Goal: Information Seeking & Learning: Learn about a topic

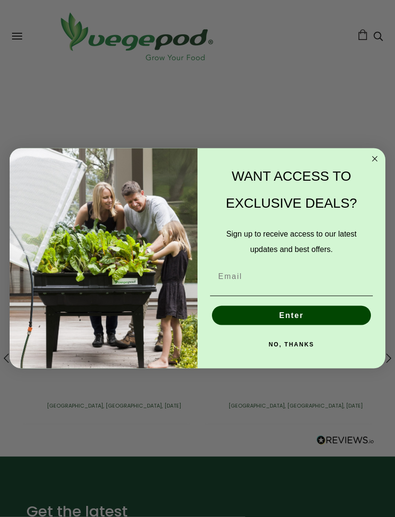
scroll to position [2028, 0]
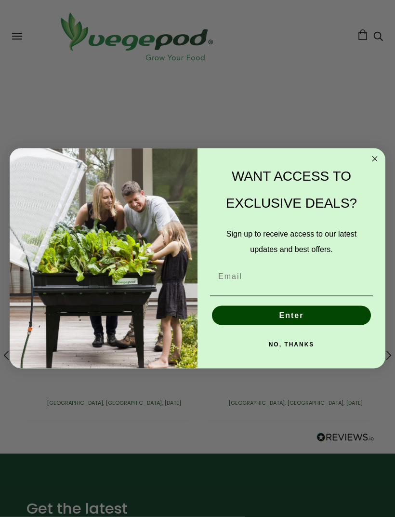
click at [370, 165] on circle "Close dialog" at bounding box center [375, 159] width 11 height 11
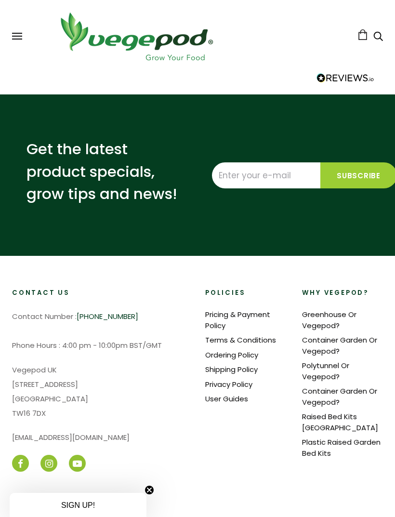
scroll to position [0, 182]
click at [323, 335] on link "Container Garden Or Vegepod?" at bounding box center [339, 345] width 75 height 21
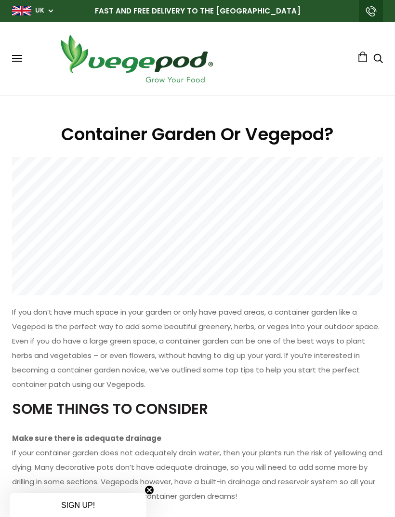
click at [18, 62] on button at bounding box center [17, 58] width 10 height 7
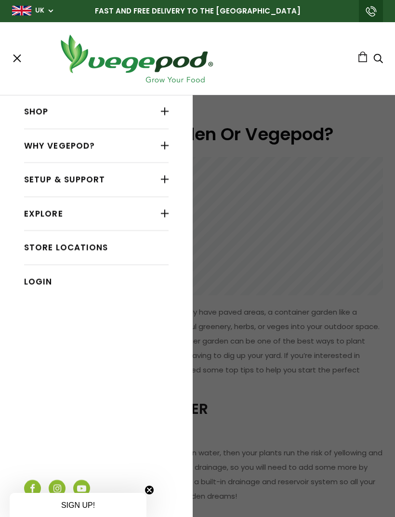
click at [50, 213] on link "Explore" at bounding box center [96, 214] width 145 height 18
click at [41, 210] on link "Explore" at bounding box center [96, 214] width 145 height 18
click at [165, 212] on div at bounding box center [165, 213] width 8 height 13
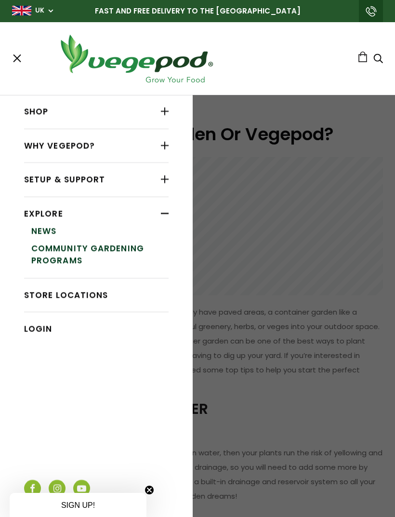
click at [167, 112] on div at bounding box center [165, 111] width 8 height 13
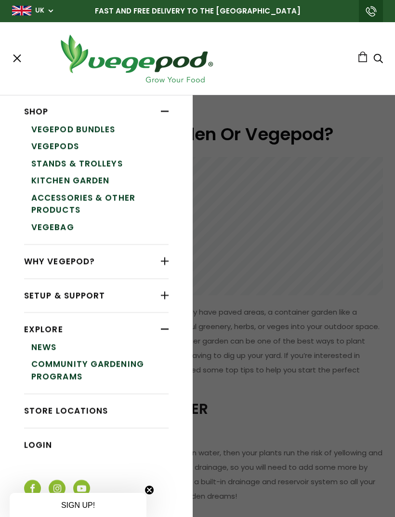
click at [103, 179] on link "Kitchen Garden" at bounding box center [99, 180] width 137 height 17
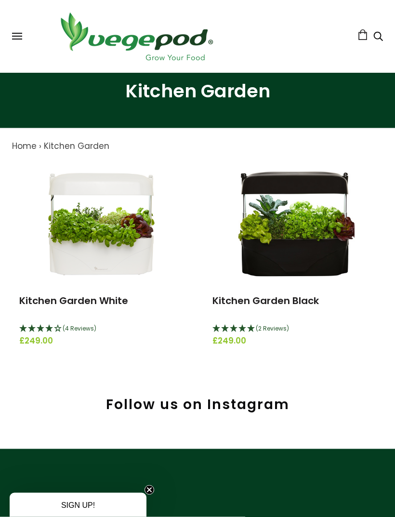
scroll to position [40, 0]
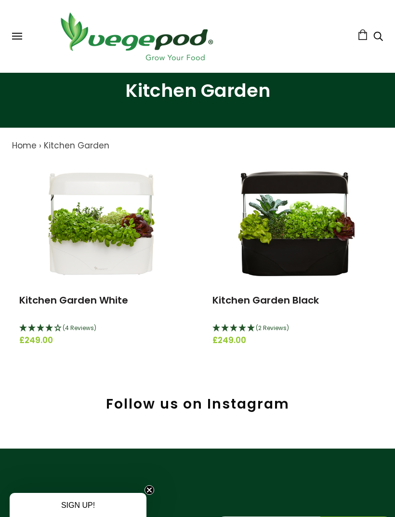
click at [106, 228] on img at bounding box center [101, 222] width 121 height 121
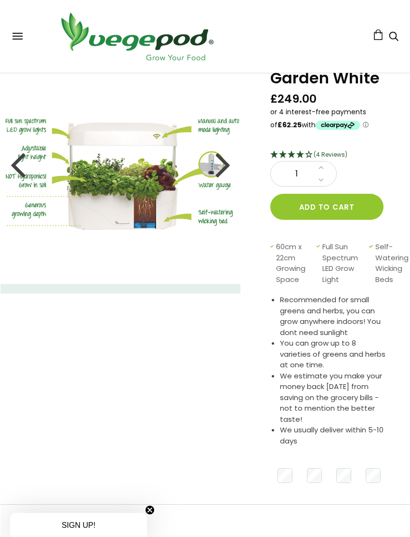
scroll to position [61, 0]
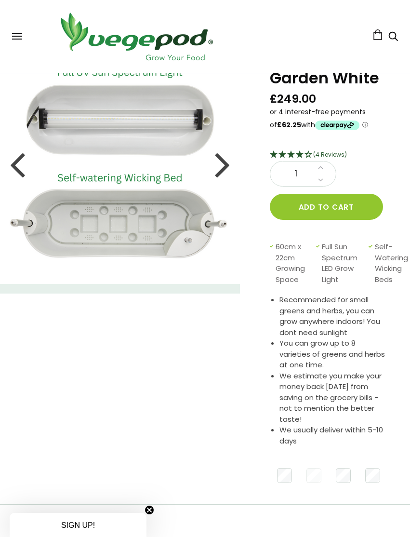
click at [216, 168] on div at bounding box center [222, 163] width 15 height 43
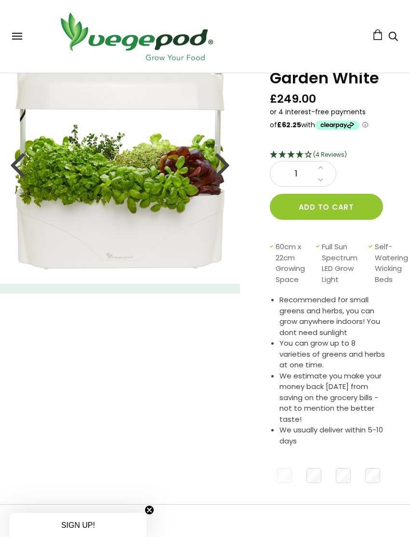
click at [223, 161] on div at bounding box center [222, 163] width 15 height 43
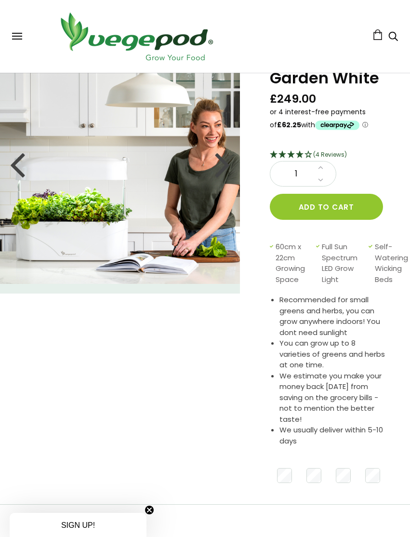
click at [220, 161] on div at bounding box center [222, 163] width 15 height 43
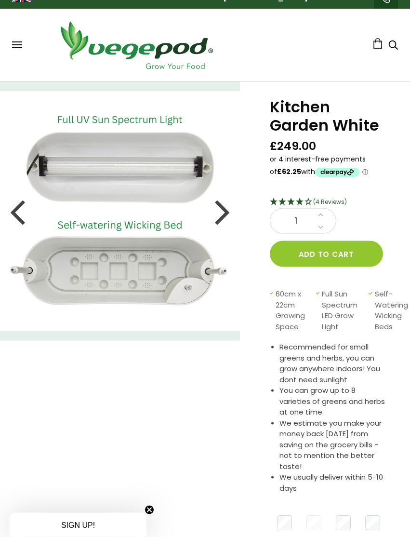
scroll to position [0, 0]
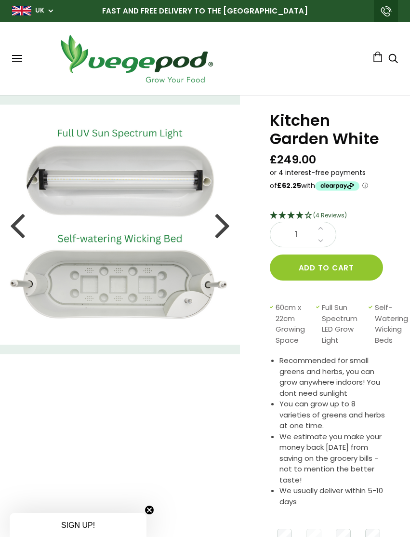
click at [225, 216] on div at bounding box center [222, 224] width 15 height 43
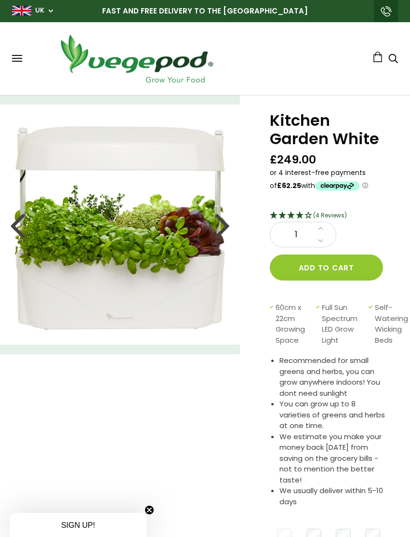
click at [217, 233] on div at bounding box center [222, 224] width 15 height 43
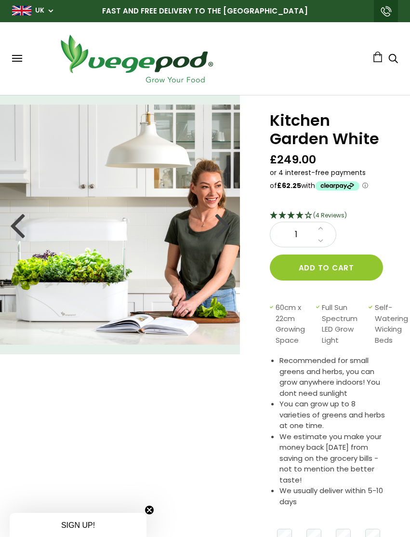
click at [224, 223] on div at bounding box center [222, 224] width 15 height 43
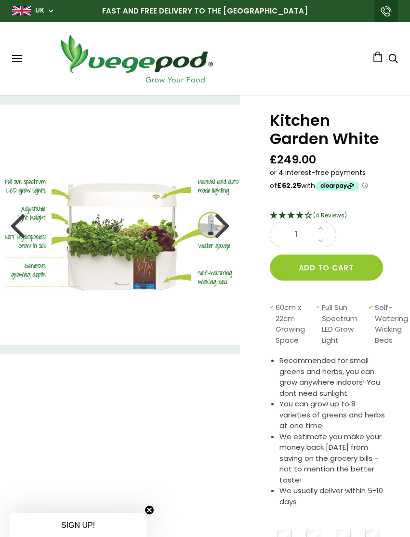
click at [223, 223] on div at bounding box center [222, 224] width 15 height 43
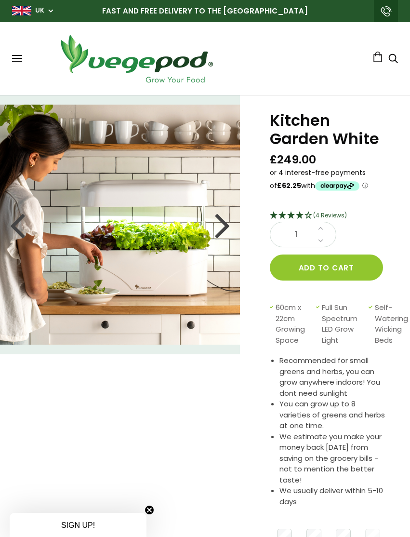
click at [226, 216] on div at bounding box center [222, 224] width 15 height 43
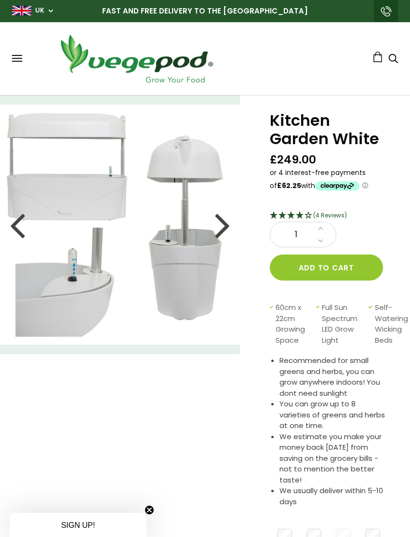
click at [220, 227] on div at bounding box center [222, 224] width 15 height 43
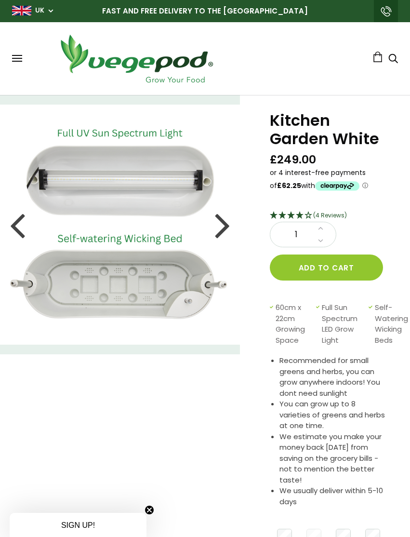
click at [224, 227] on div at bounding box center [222, 224] width 15 height 43
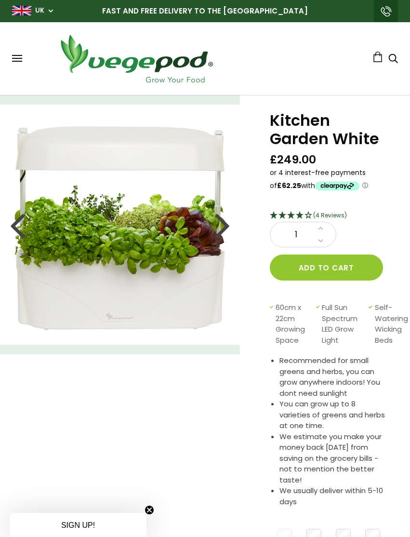
click at [19, 229] on div at bounding box center [17, 224] width 15 height 43
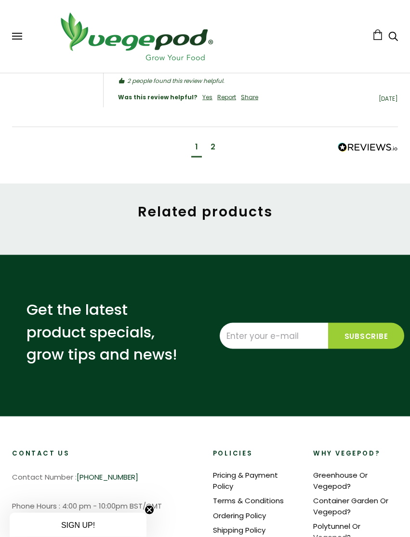
scroll to position [1339, 0]
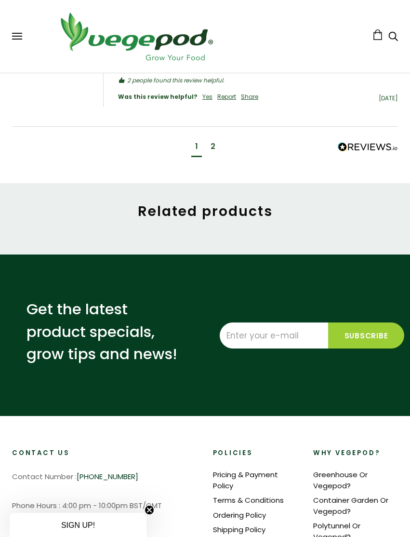
click at [208, 142] on div "2" at bounding box center [213, 148] width 13 height 18
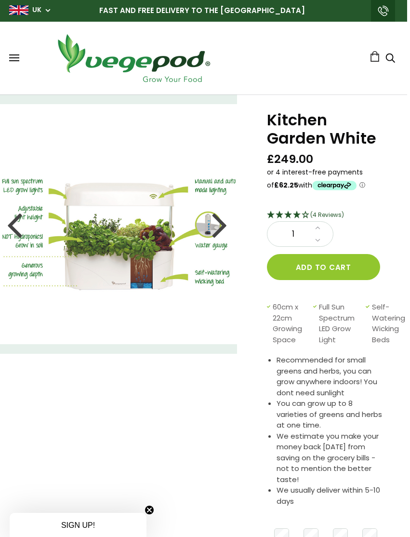
scroll to position [0, 3]
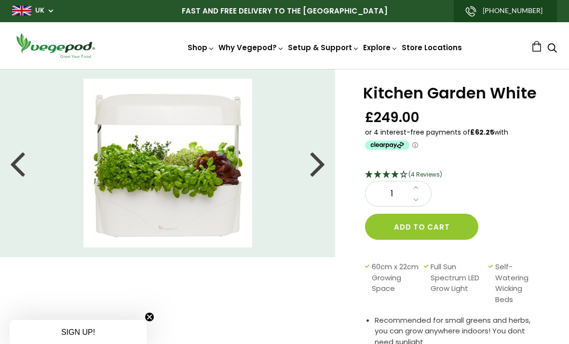
scroll to position [127, 0]
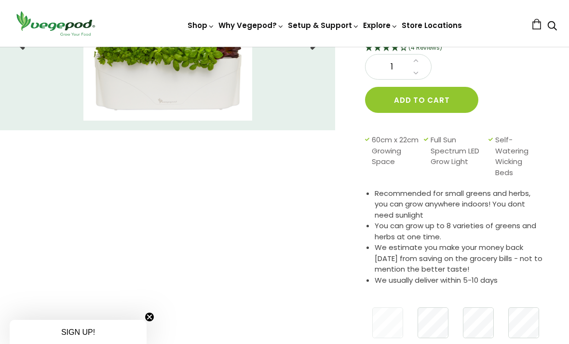
click at [284, 47] on span "Accessories & Other Products" at bounding box center [284, 47] width 0 height 0
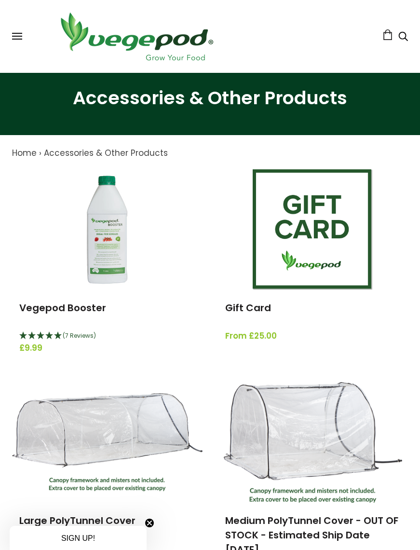
scroll to position [33, 0]
